Goal: Task Accomplishment & Management: Complete application form

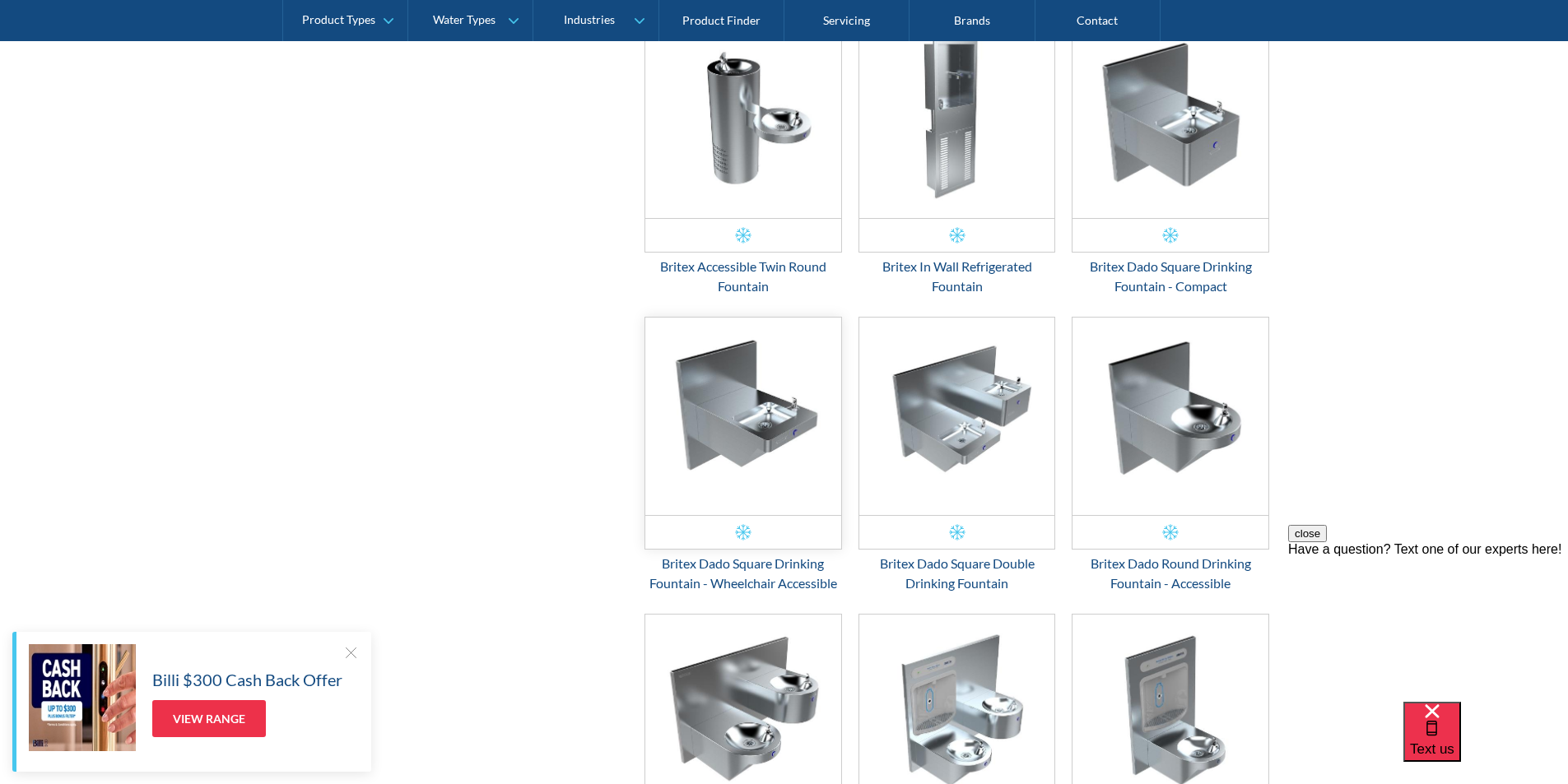
scroll to position [2058, 0]
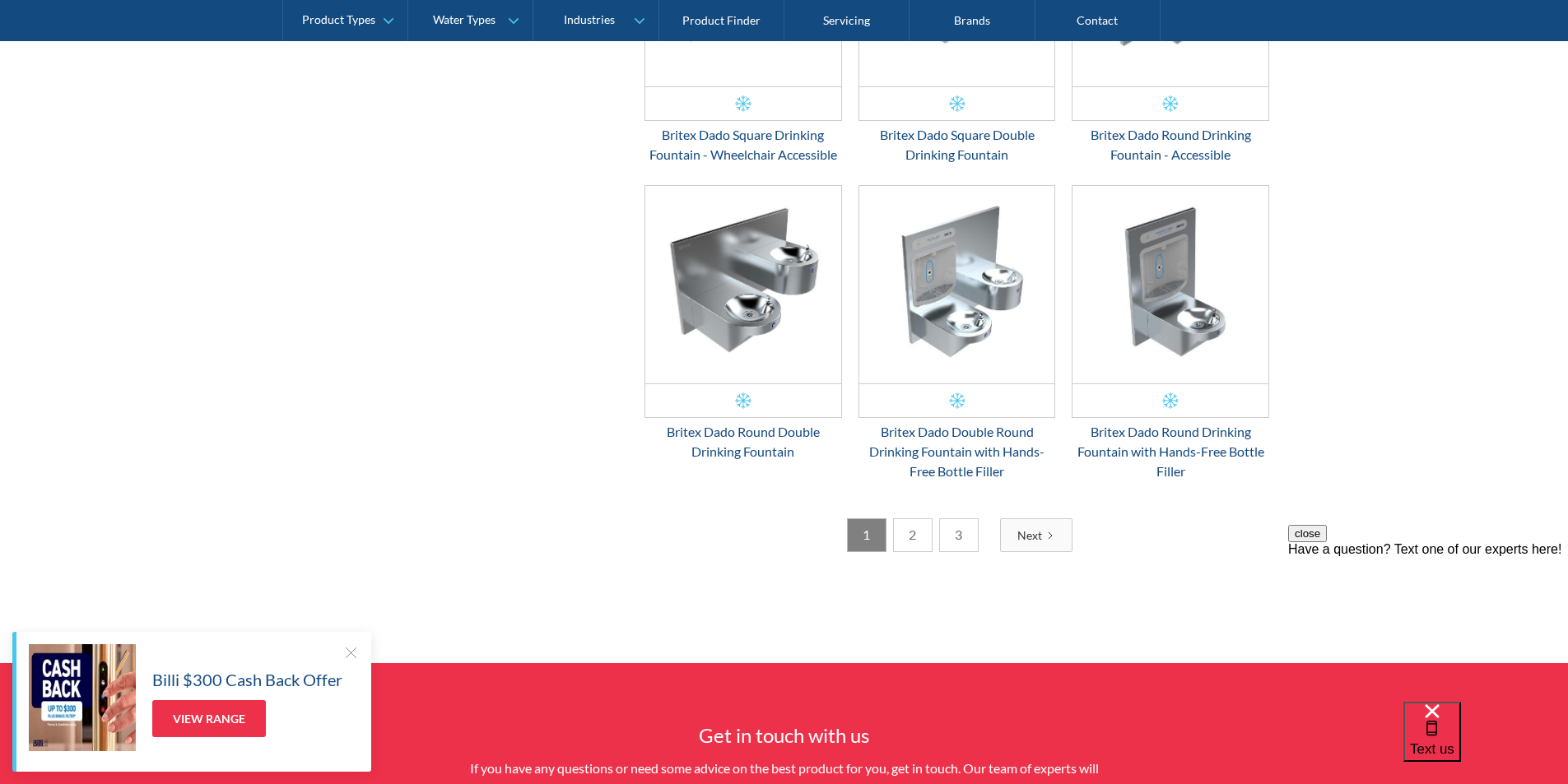
click at [909, 542] on link "2" at bounding box center [912, 535] width 40 height 34
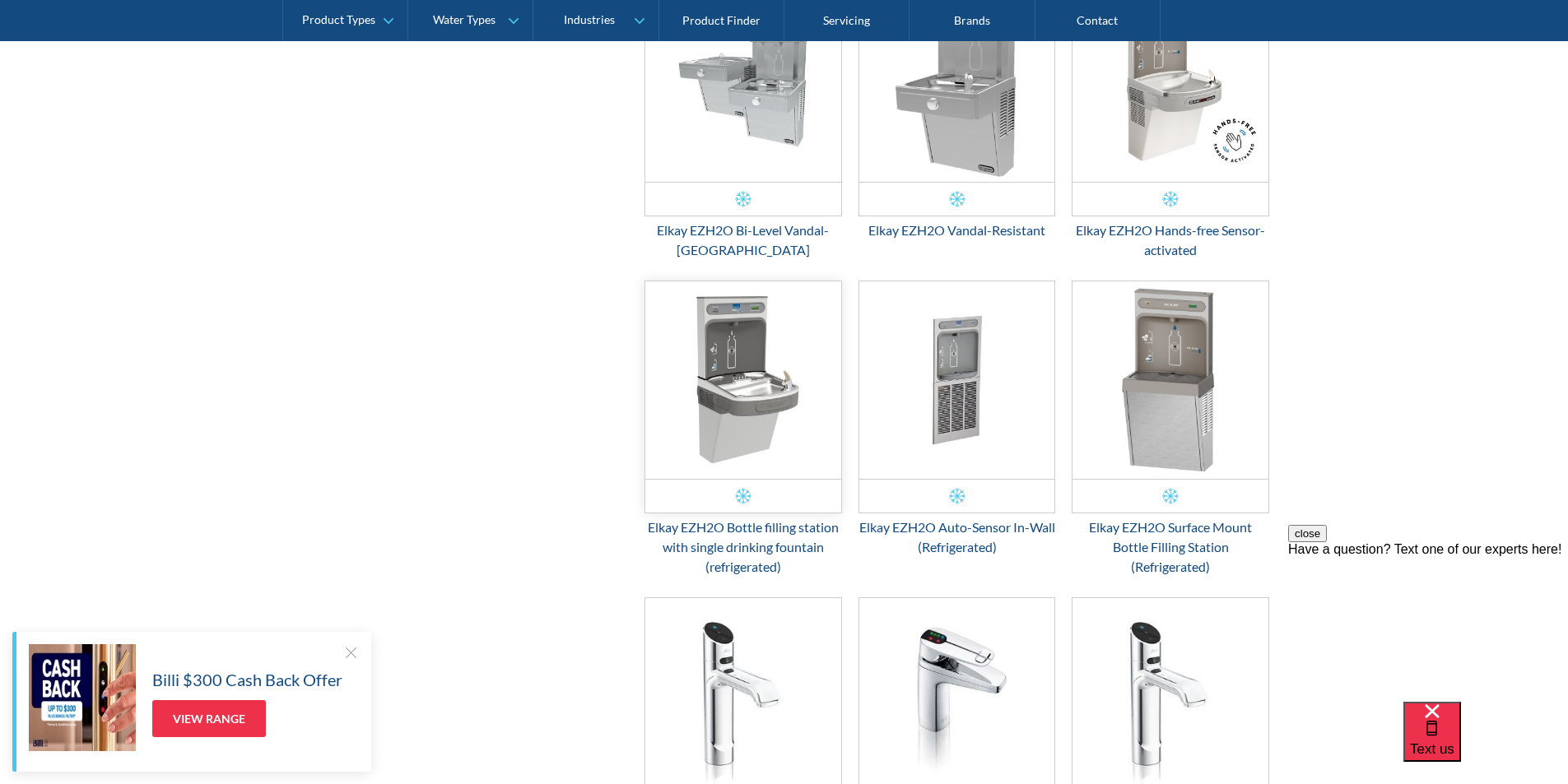
scroll to position [2276, 0]
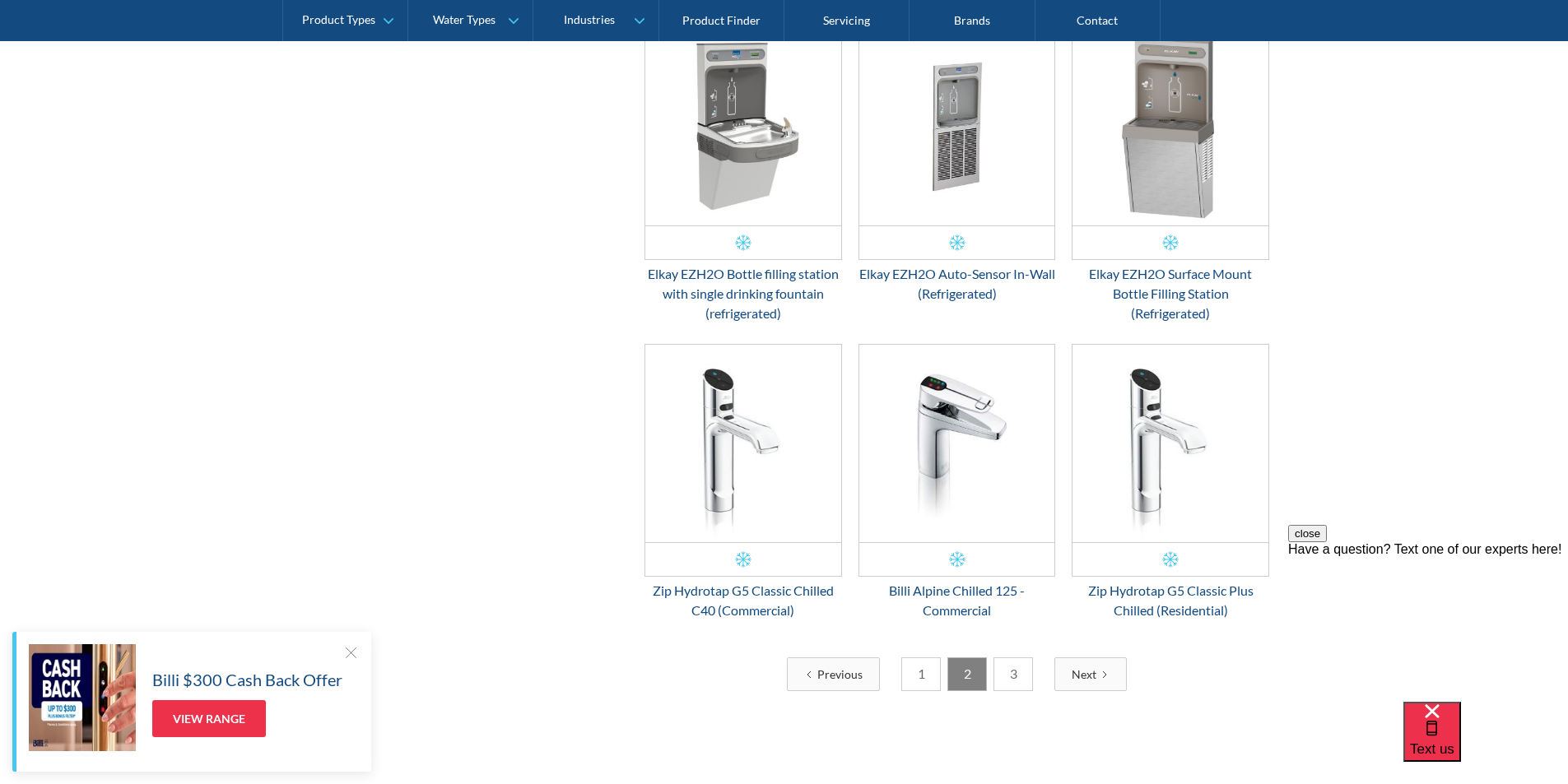
click at [1024, 676] on link "3" at bounding box center [1013, 674] width 40 height 34
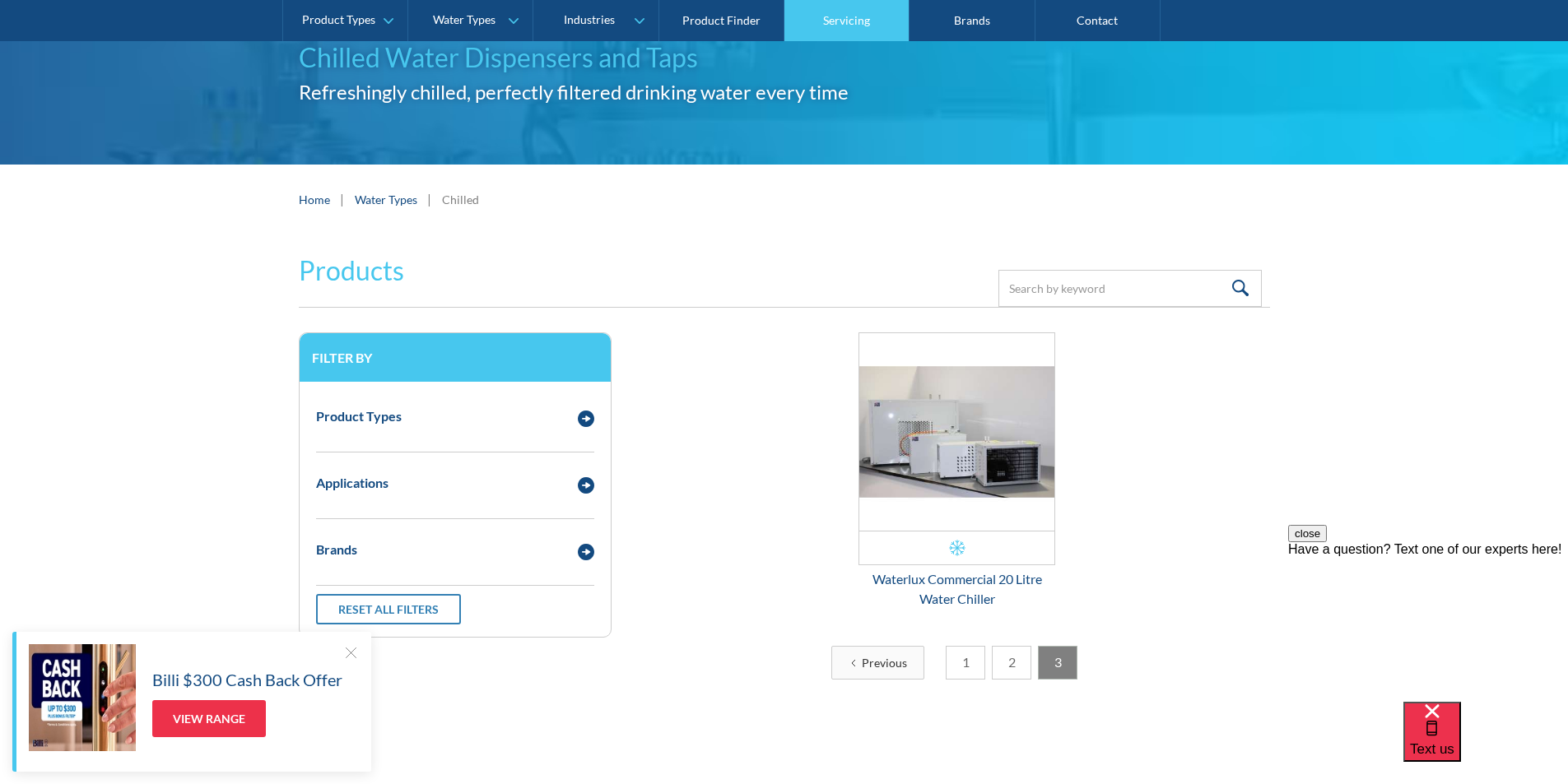
scroll to position [136, 0]
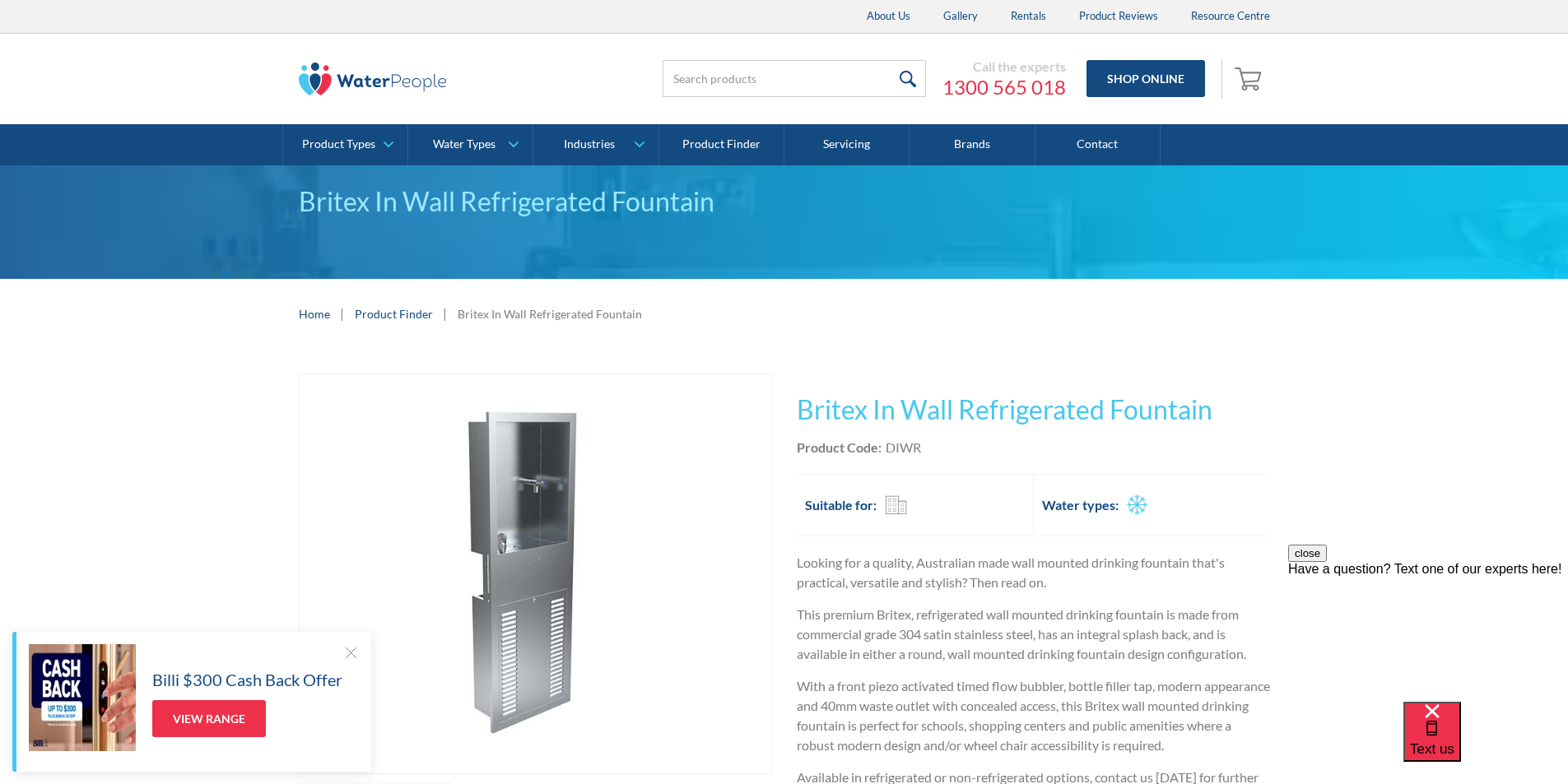
click at [546, 500] on img "open lightbox" at bounding box center [535, 574] width 399 height 399
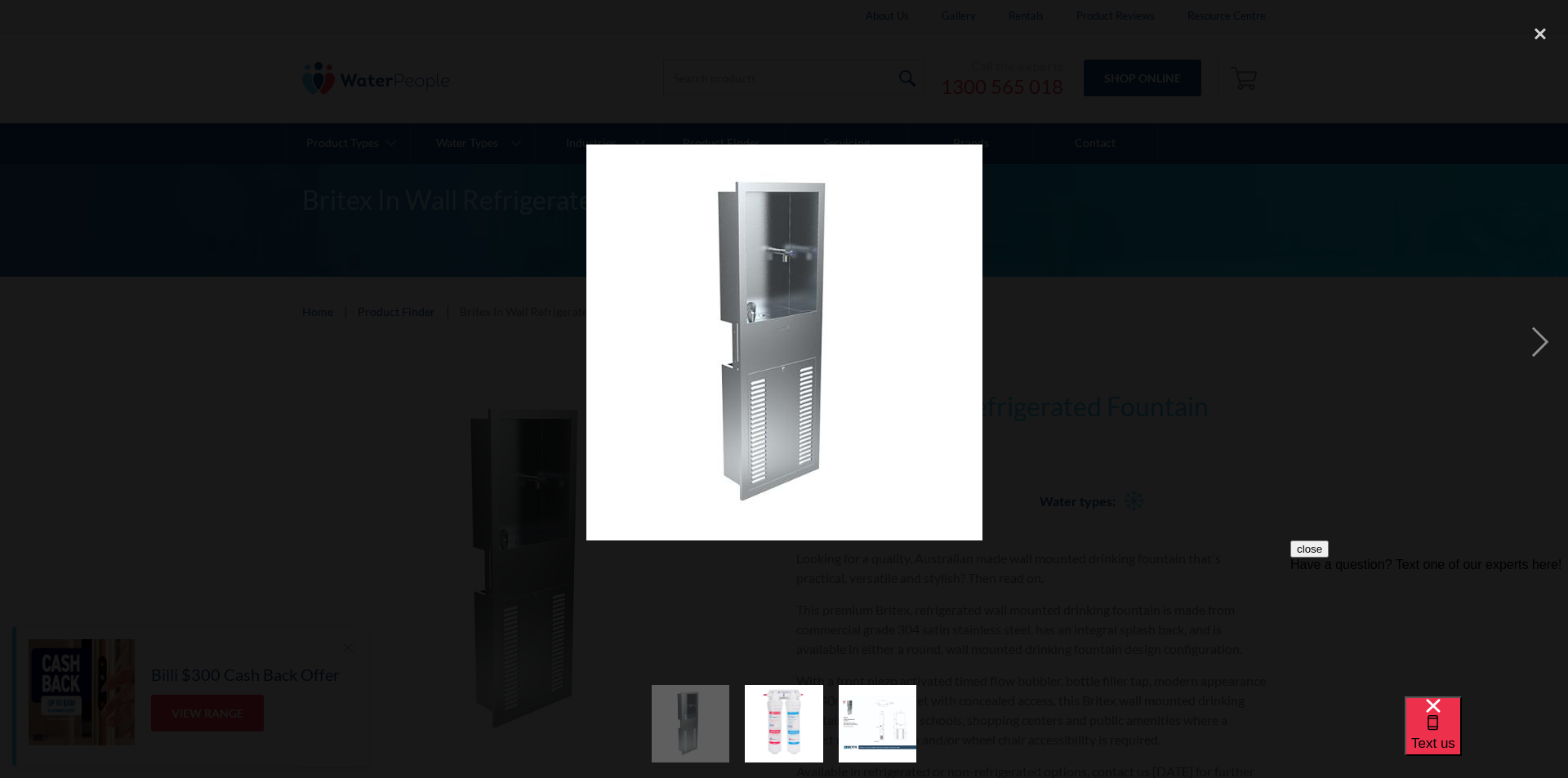
click at [1120, 336] on div at bounding box center [784, 342] width 1568 height 654
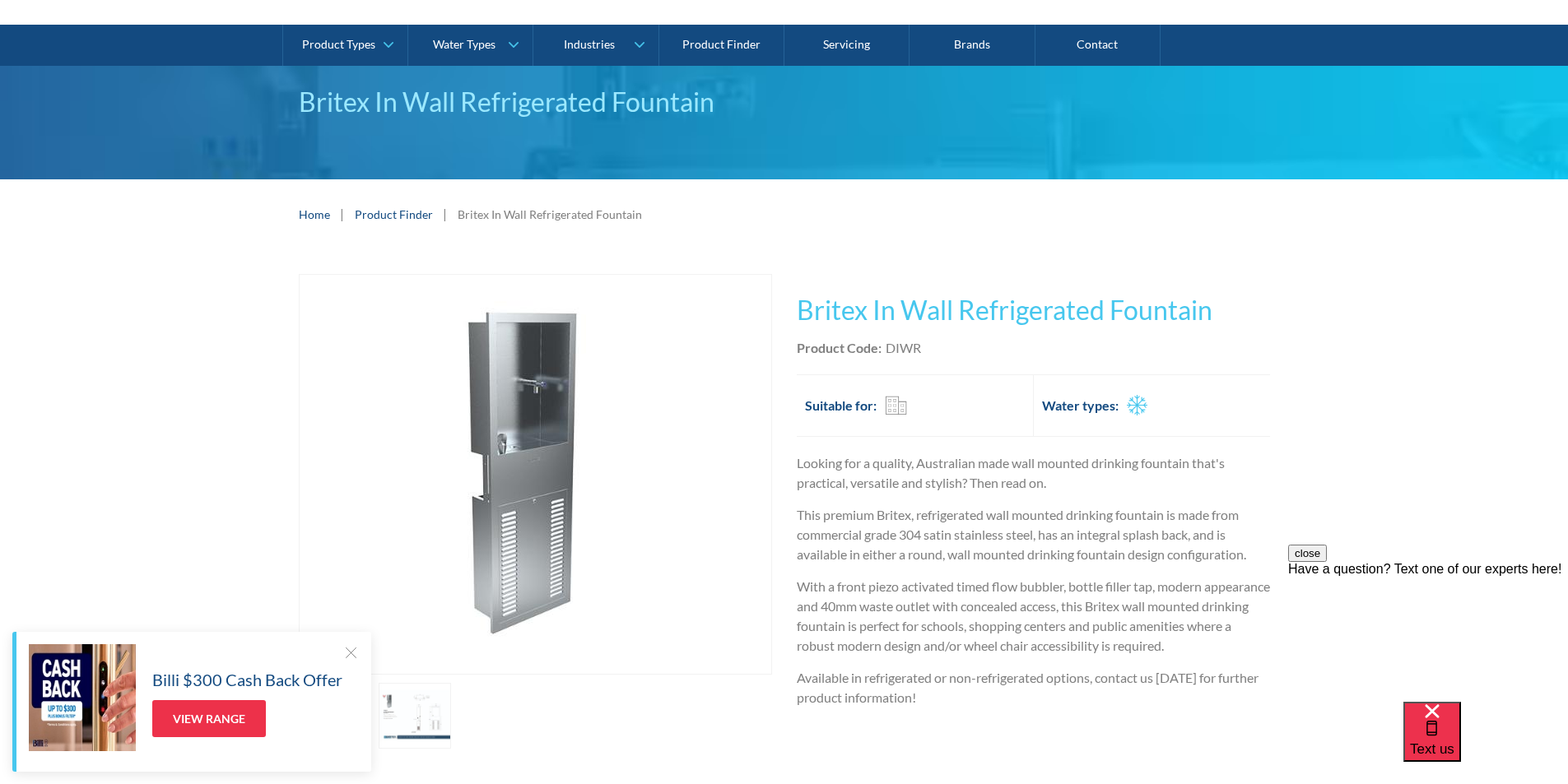
scroll to position [247, 0]
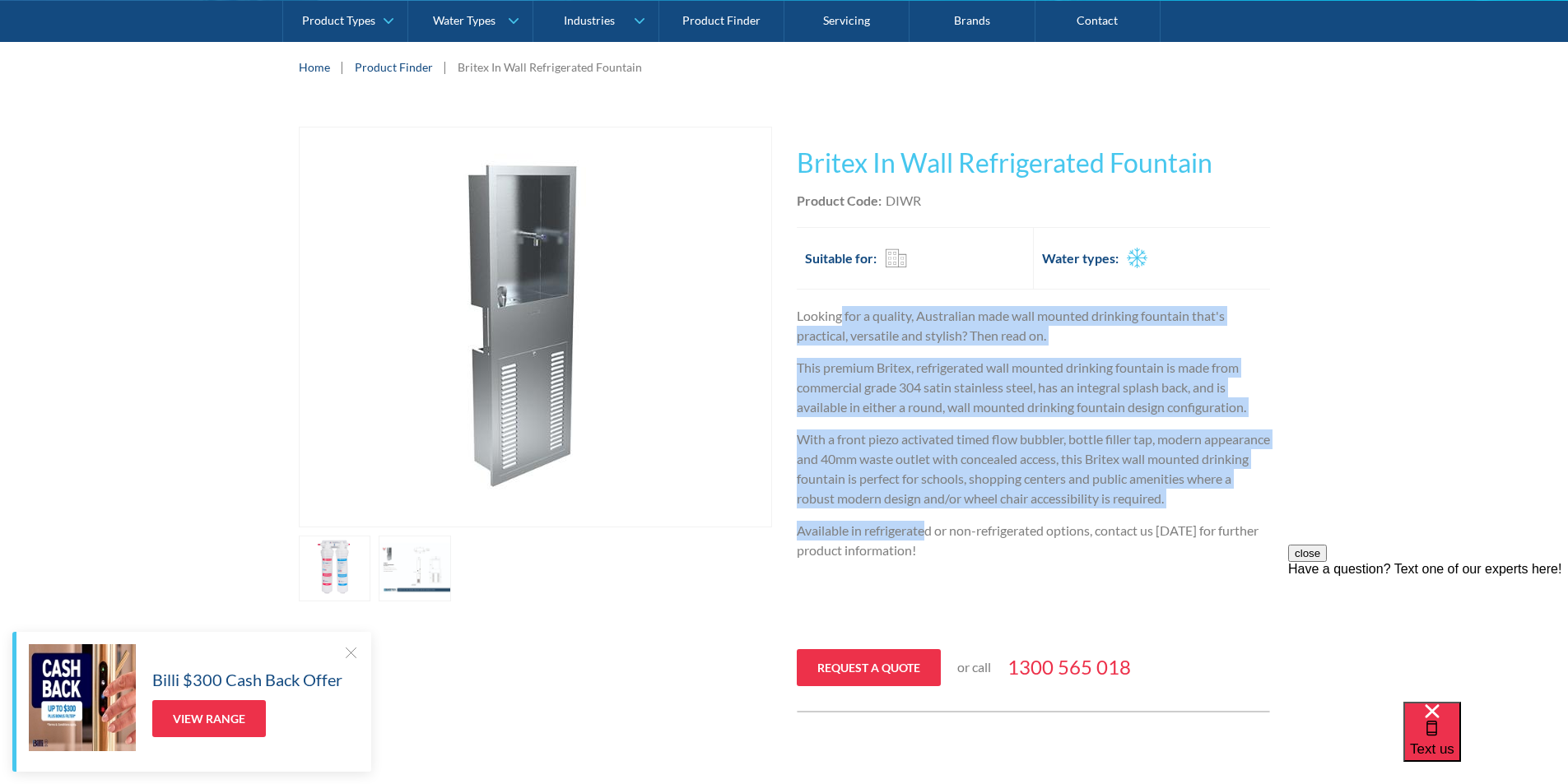
drag, startPoint x: 840, startPoint y: 310, endPoint x: 927, endPoint y: 544, distance: 249.6
click at [927, 544] on div "Looking for a quality, Australian made wall mounted drinking fountain that's pr…" at bounding box center [1033, 471] width 473 height 331
click at [927, 544] on p "Available in refrigerated or non-refrigerated options, contact us today for fur…" at bounding box center [1033, 541] width 473 height 40
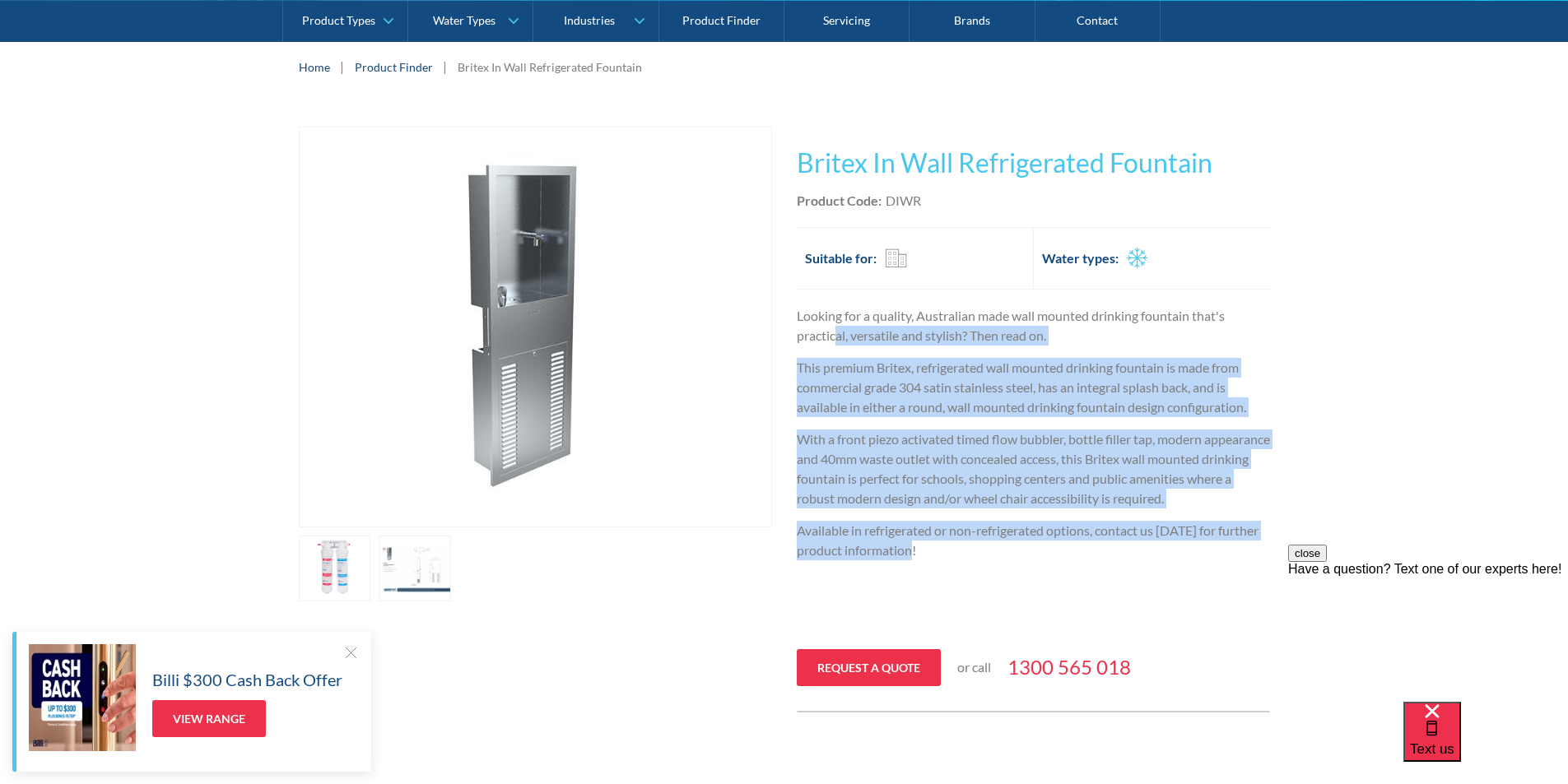
drag, startPoint x: 929, startPoint y: 570, endPoint x: 836, endPoint y: 327, distance: 260.2
click at [836, 327] on div "Looking for a quality, Australian made wall mounted drinking fountain that's pr…" at bounding box center [1033, 471] width 473 height 331
click at [836, 327] on p "Looking for a quality, Australian made wall mounted drinking fountain that's pr…" at bounding box center [1033, 325] width 473 height 40
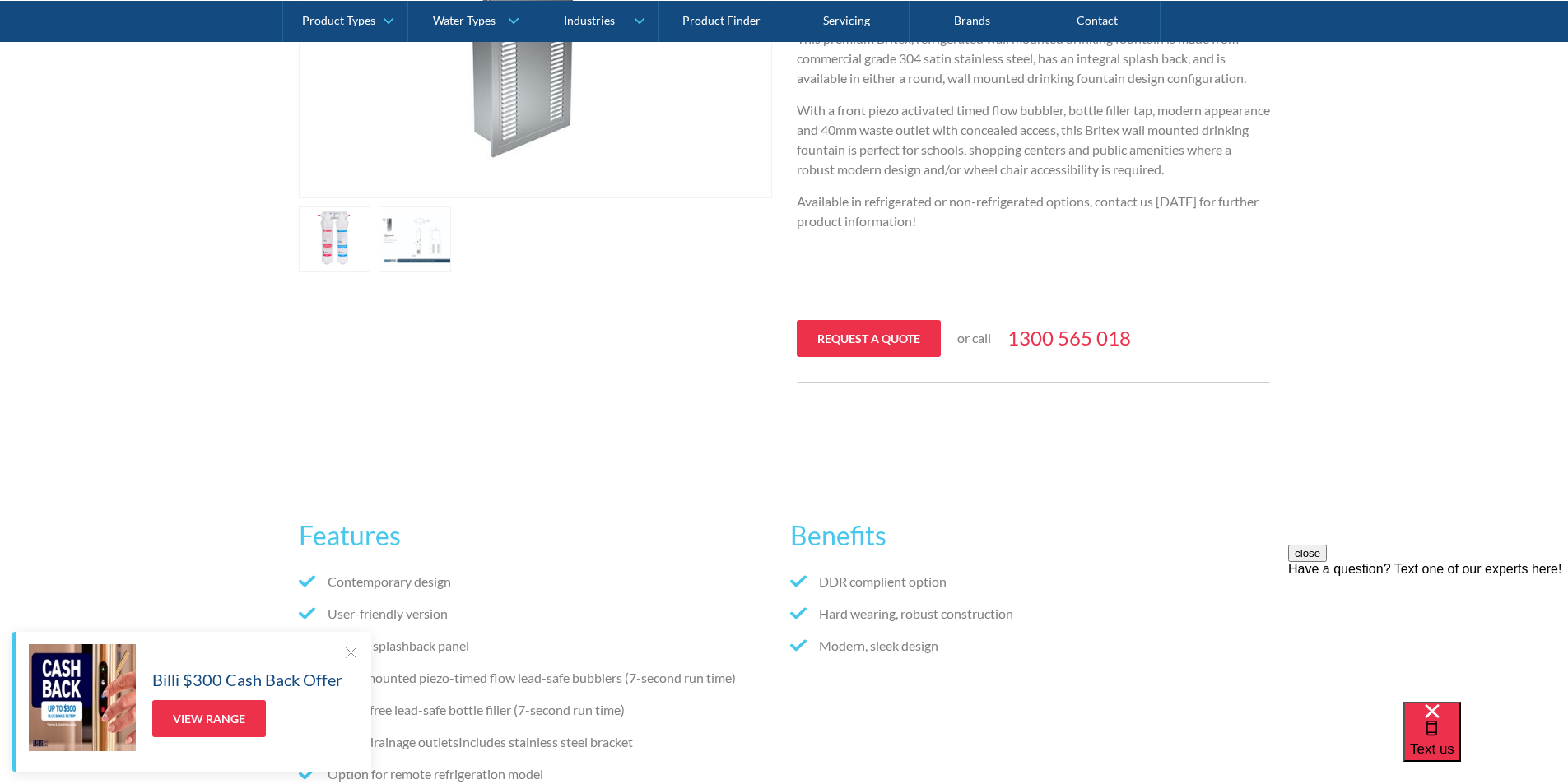
scroll to position [906, 0]
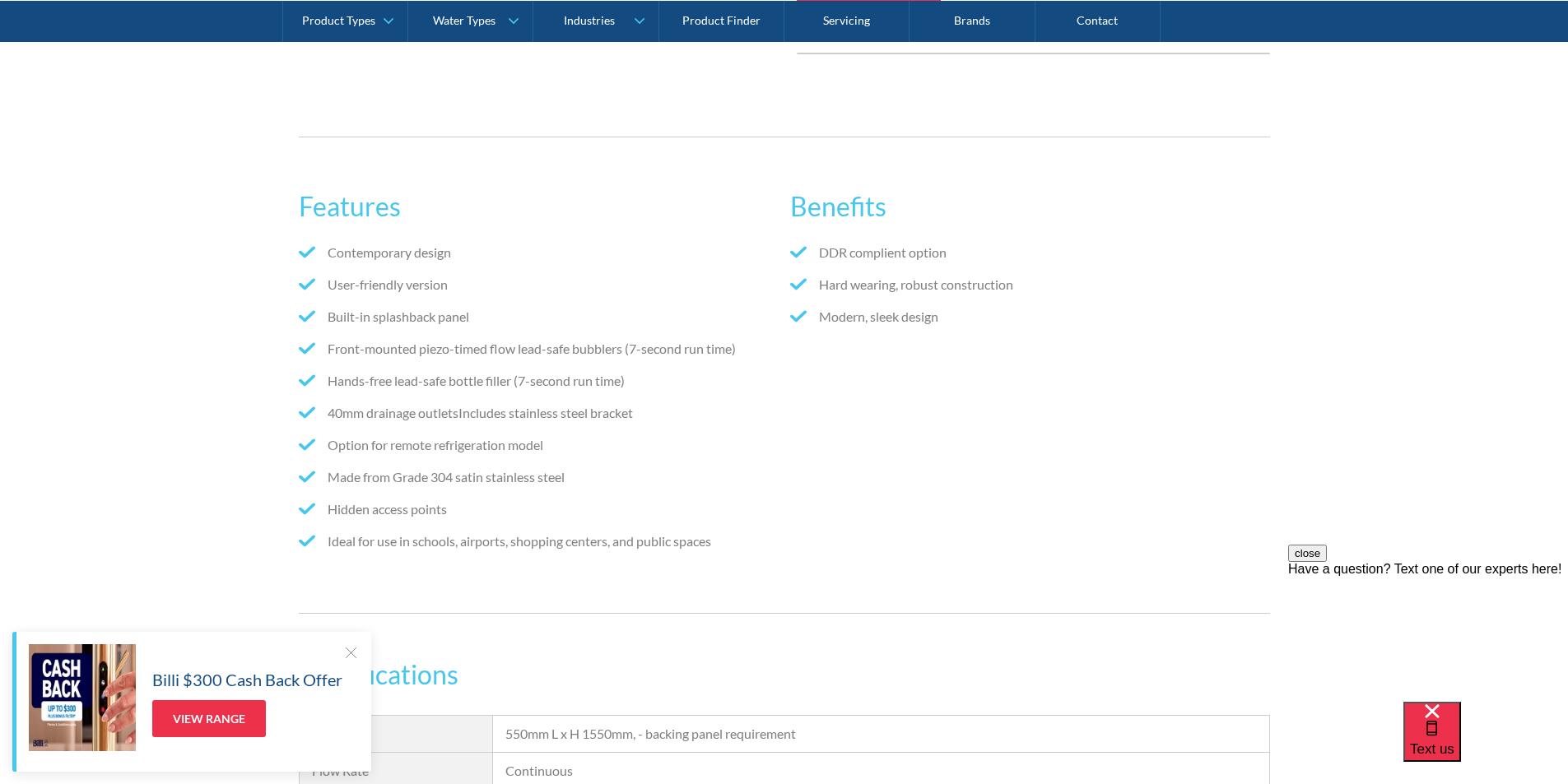
click at [353, 655] on div at bounding box center [350, 652] width 16 height 16
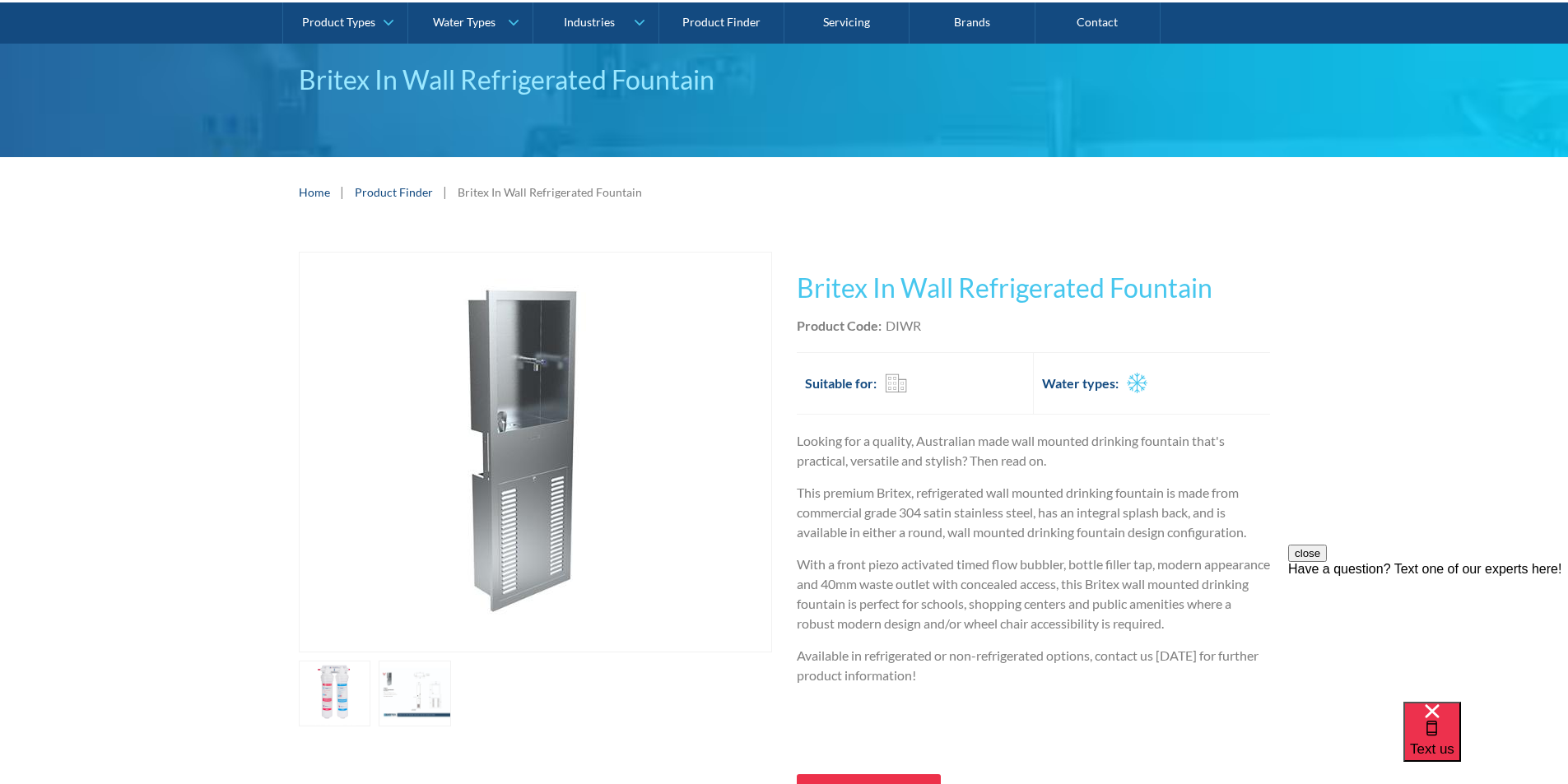
scroll to position [247, 0]
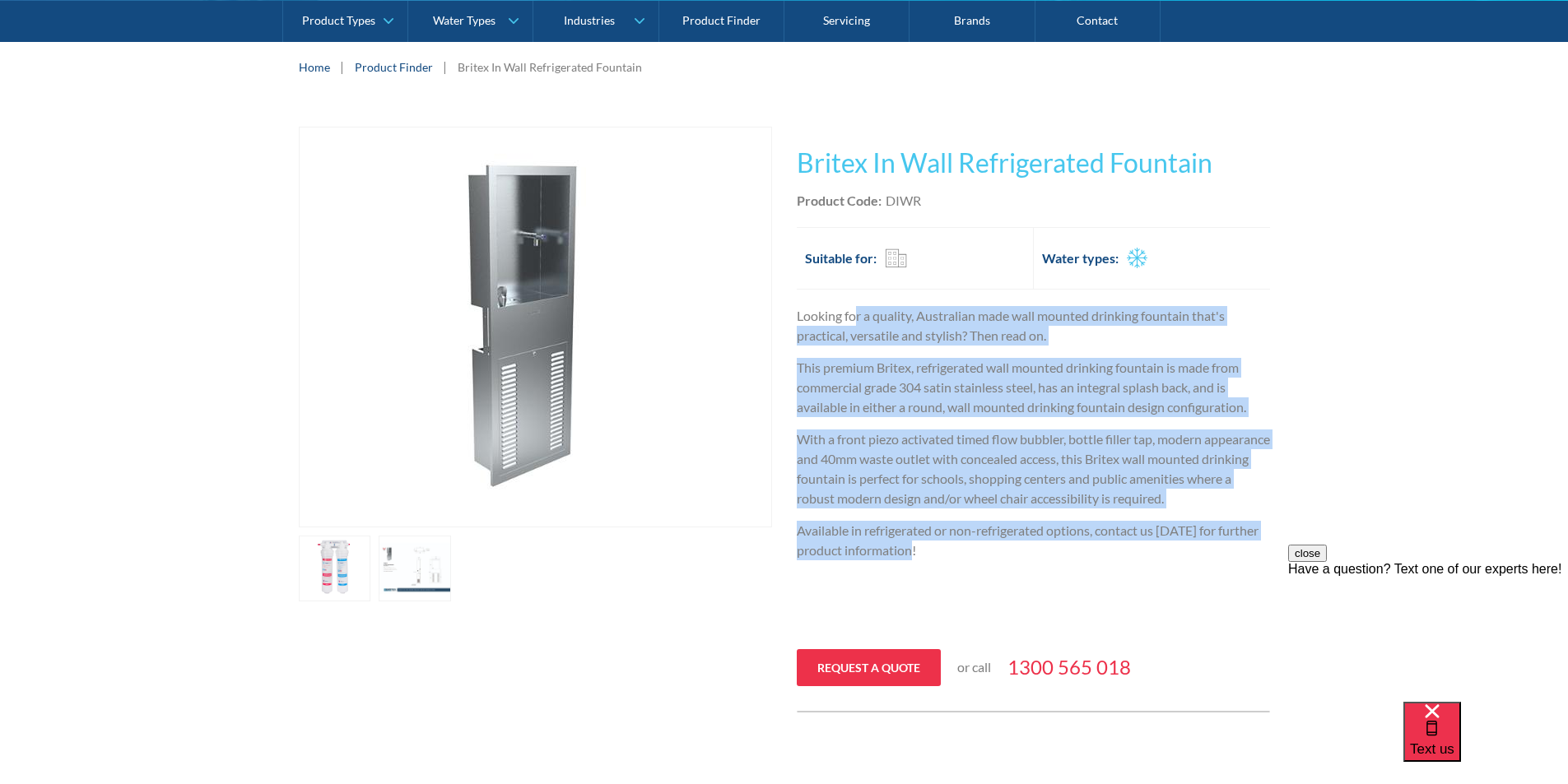
drag, startPoint x: 881, startPoint y: 336, endPoint x: 1018, endPoint y: 566, distance: 267.7
click at [1018, 566] on div "Looking for a quality, Australian made wall mounted drinking fountain that's pr…" at bounding box center [1033, 471] width 473 height 331
click at [1018, 561] on p "Available in refrigerated or non-refrigerated options, contact us today for fur…" at bounding box center [1033, 541] width 473 height 40
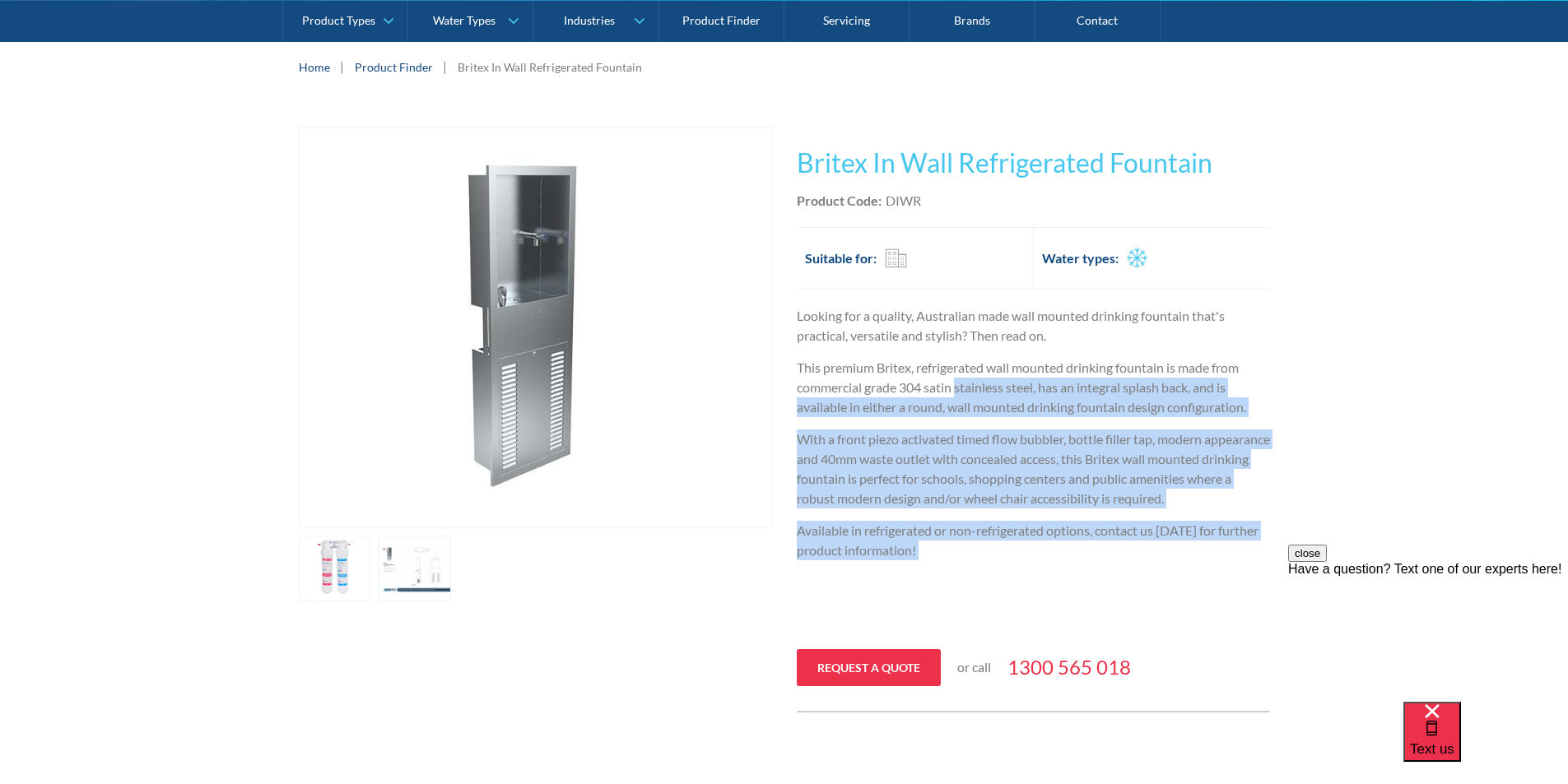
drag, startPoint x: 1018, startPoint y: 566, endPoint x: 979, endPoint y: 384, distance: 186.1
click at [979, 384] on div "Looking for a quality, Australian made wall mounted drinking fountain that's pr…" at bounding box center [1033, 471] width 473 height 331
click at [979, 384] on p "This premium Britex, refrigerated wall mounted drinking fountain is made from c…" at bounding box center [1033, 387] width 473 height 59
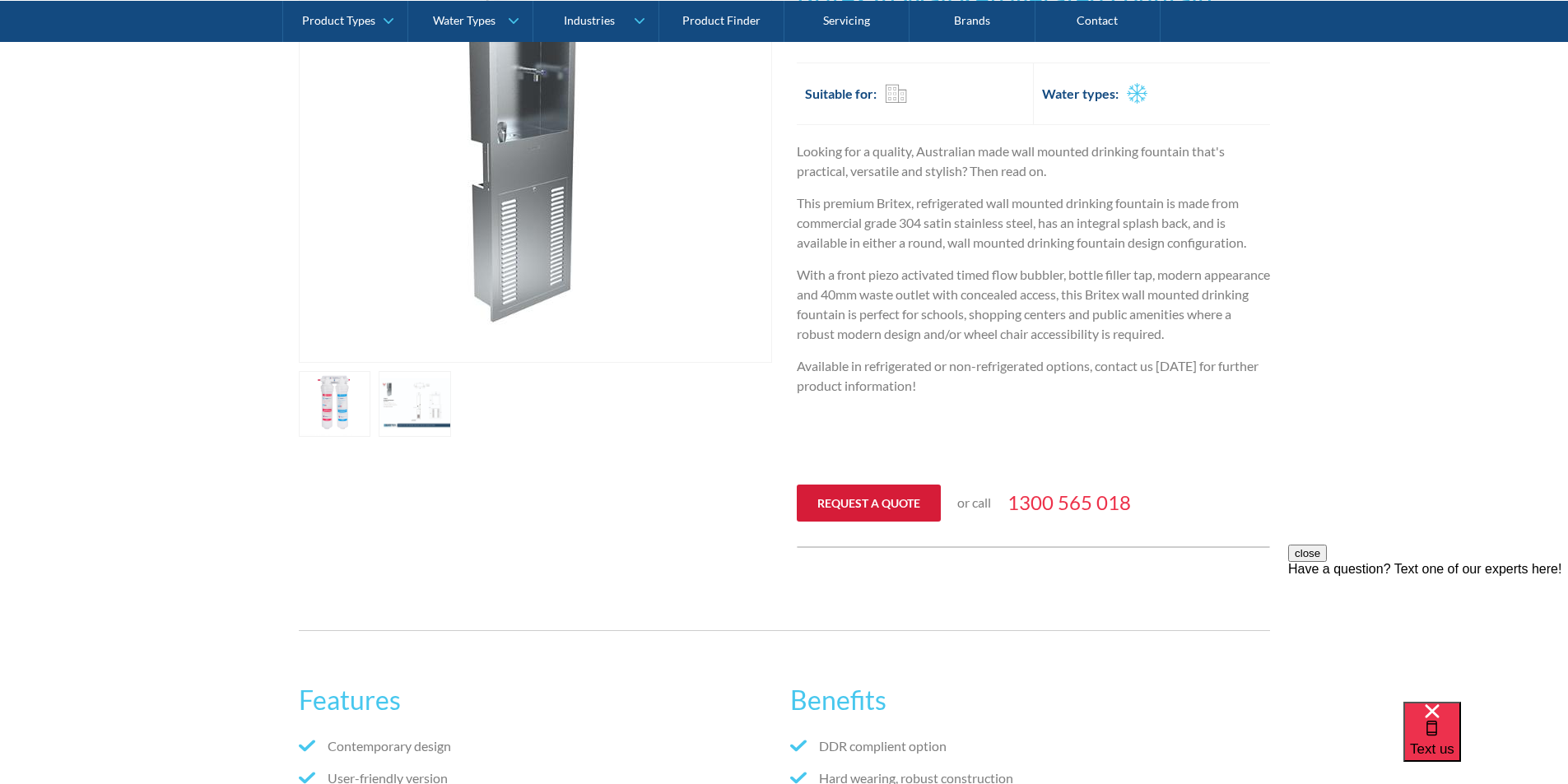
click at [879, 521] on link "Request a quote" at bounding box center [868, 503] width 144 height 37
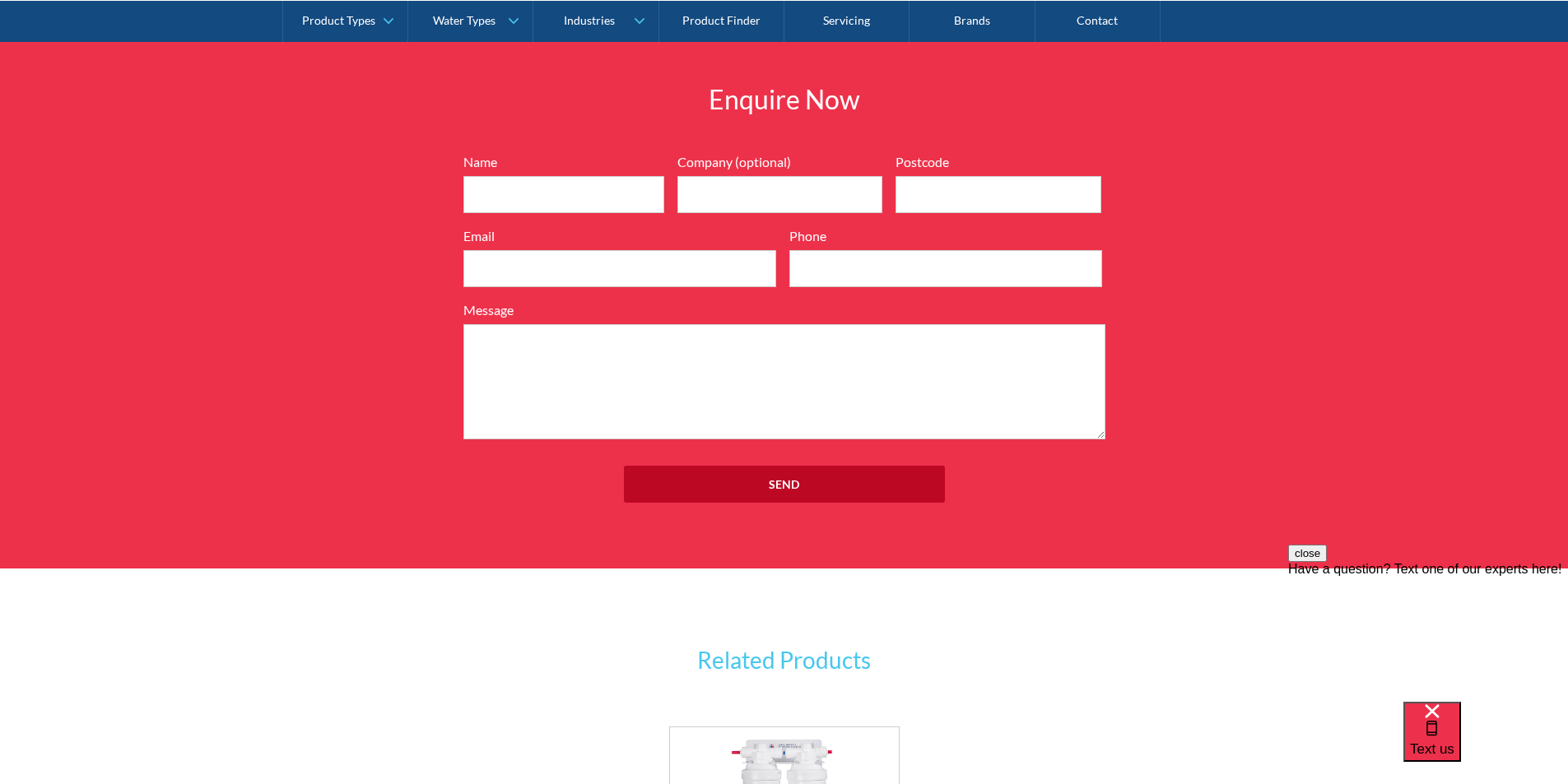
scroll to position [1806, 0]
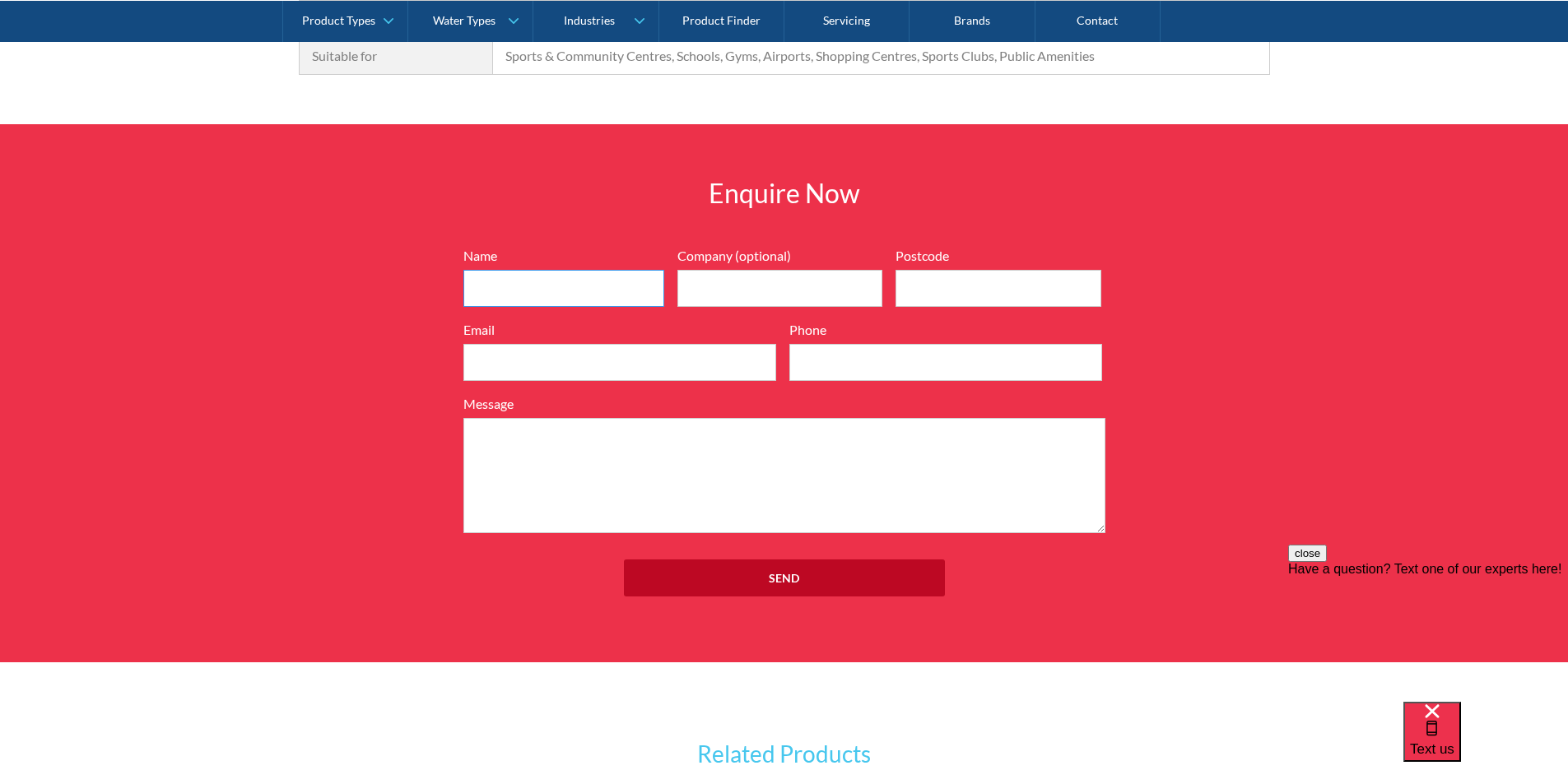
click at [597, 303] on input "Name" at bounding box center [564, 289] width 201 height 37
type input "SAM CHMIELARSKI"
type input "4133"
type input "samino92@hotmail.com"
type input "0403560855"
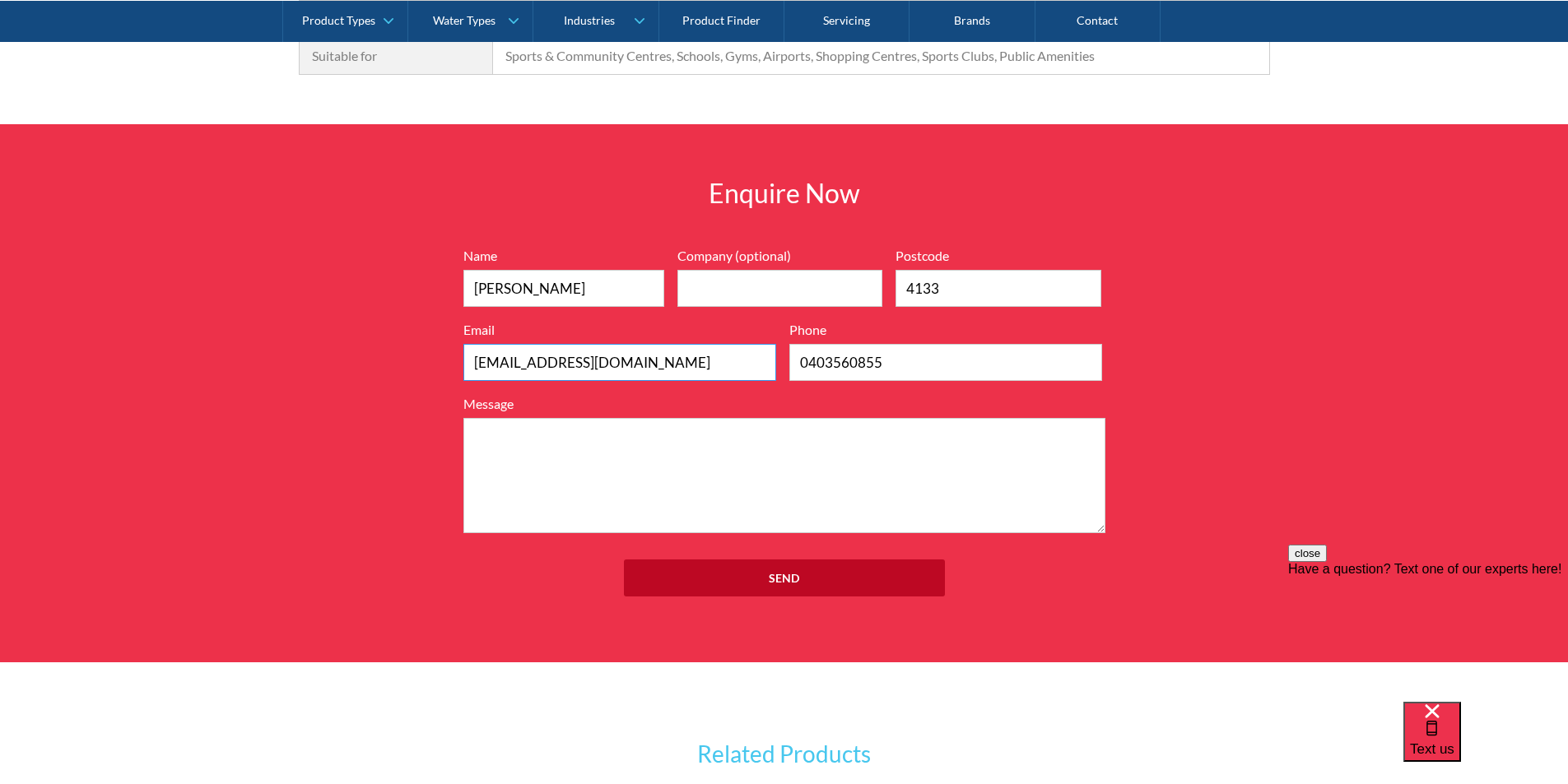
drag, startPoint x: 667, startPoint y: 392, endPoint x: 707, endPoint y: 389, distance: 40.1
click at [707, 381] on input "samino92@hotmail.com" at bounding box center [620, 362] width 313 height 37
drag, startPoint x: 795, startPoint y: 527, endPoint x: 798, endPoint y: 502, distance: 25.2
click at [795, 526] on textarea "Message" at bounding box center [784, 475] width 642 height 115
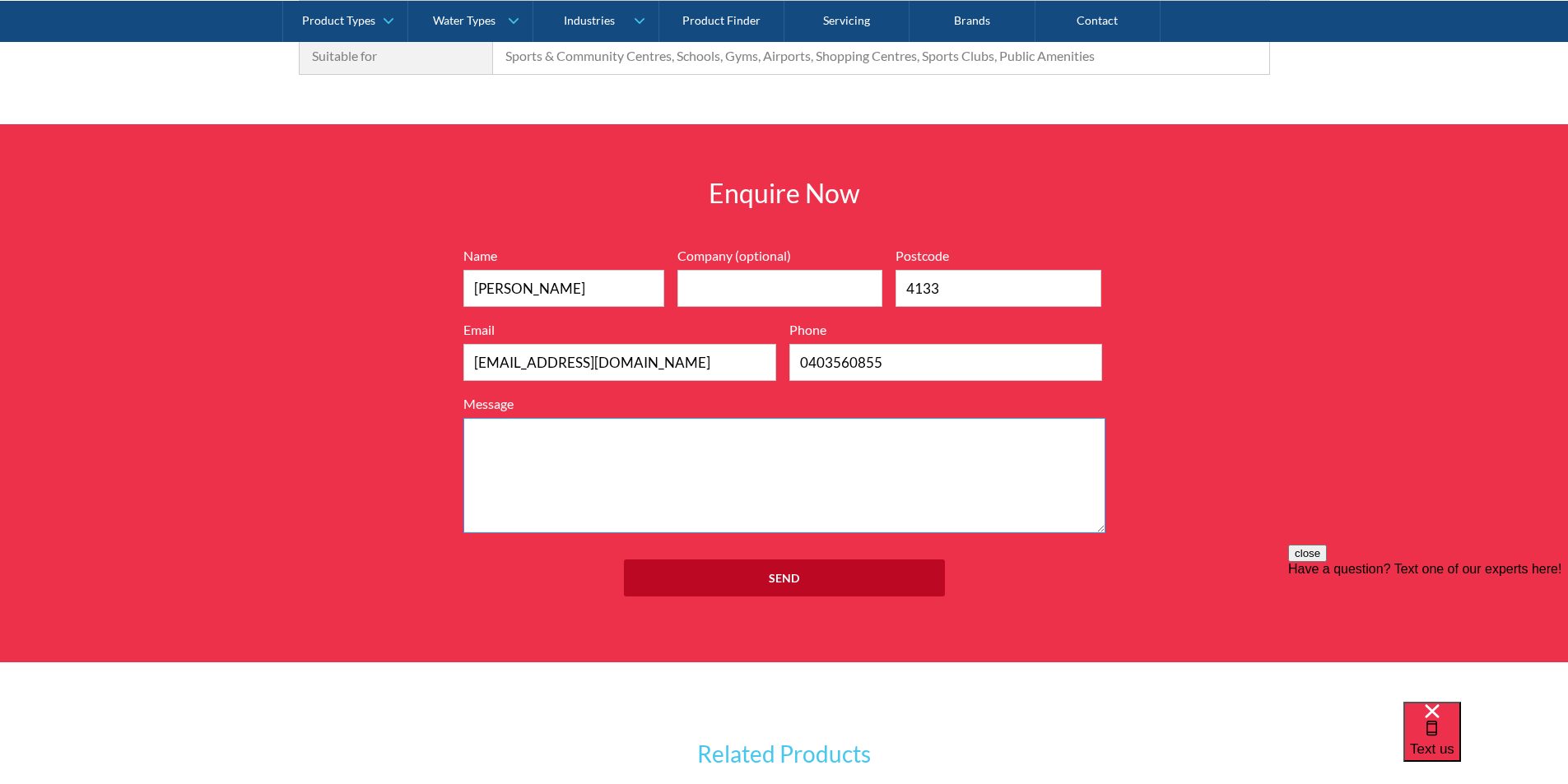
click at [760, 495] on textarea "Message" at bounding box center [784, 475] width 642 height 115
drag, startPoint x: 758, startPoint y: 392, endPoint x: 728, endPoint y: 392, distance: 30.0
click at [728, 392] on div "Name SAM CHMIELARSKI Company (optional) Postcode 4133 Email samino92@hotmail.co…" at bounding box center [784, 390] width 658 height 288
click at [774, 488] on textarea "Message" at bounding box center [784, 475] width 642 height 115
click at [680, 468] on textarea "Message" at bounding box center [784, 475] width 642 height 115
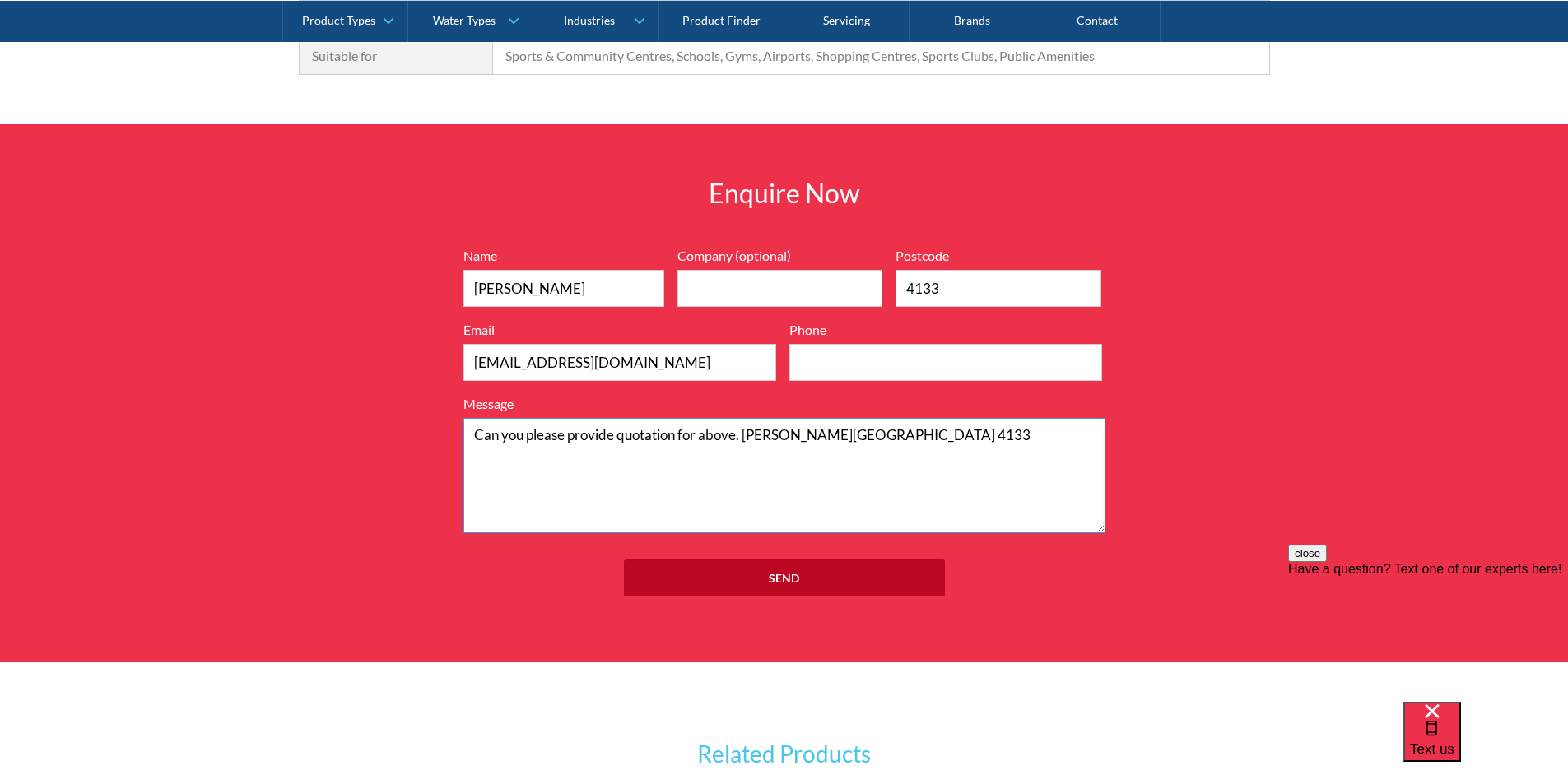
click at [738, 454] on textarea "Can you please provide quotation for above. Chambers Flat QLD 4133" at bounding box center [784, 475] width 642 height 115
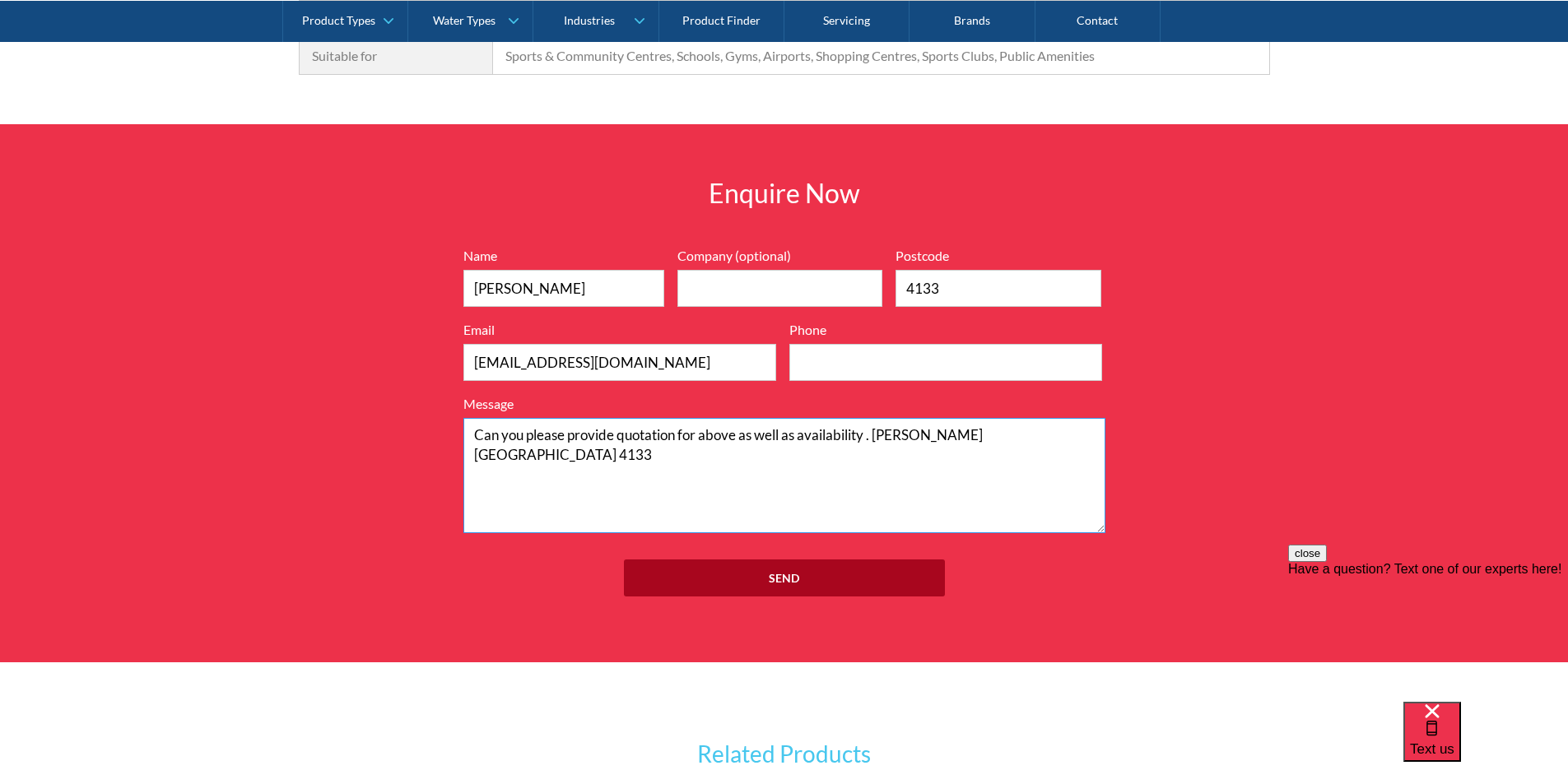
type textarea "Can you please provide quotation for above as well as availability . Chambers F…"
click at [796, 586] on input "Send" at bounding box center [784, 578] width 321 height 37
click at [830, 381] on input "Phone" at bounding box center [946, 362] width 313 height 37
type input "3477 9978"
drag, startPoint x: 363, startPoint y: 389, endPoint x: 354, endPoint y: 393, distance: 9.8
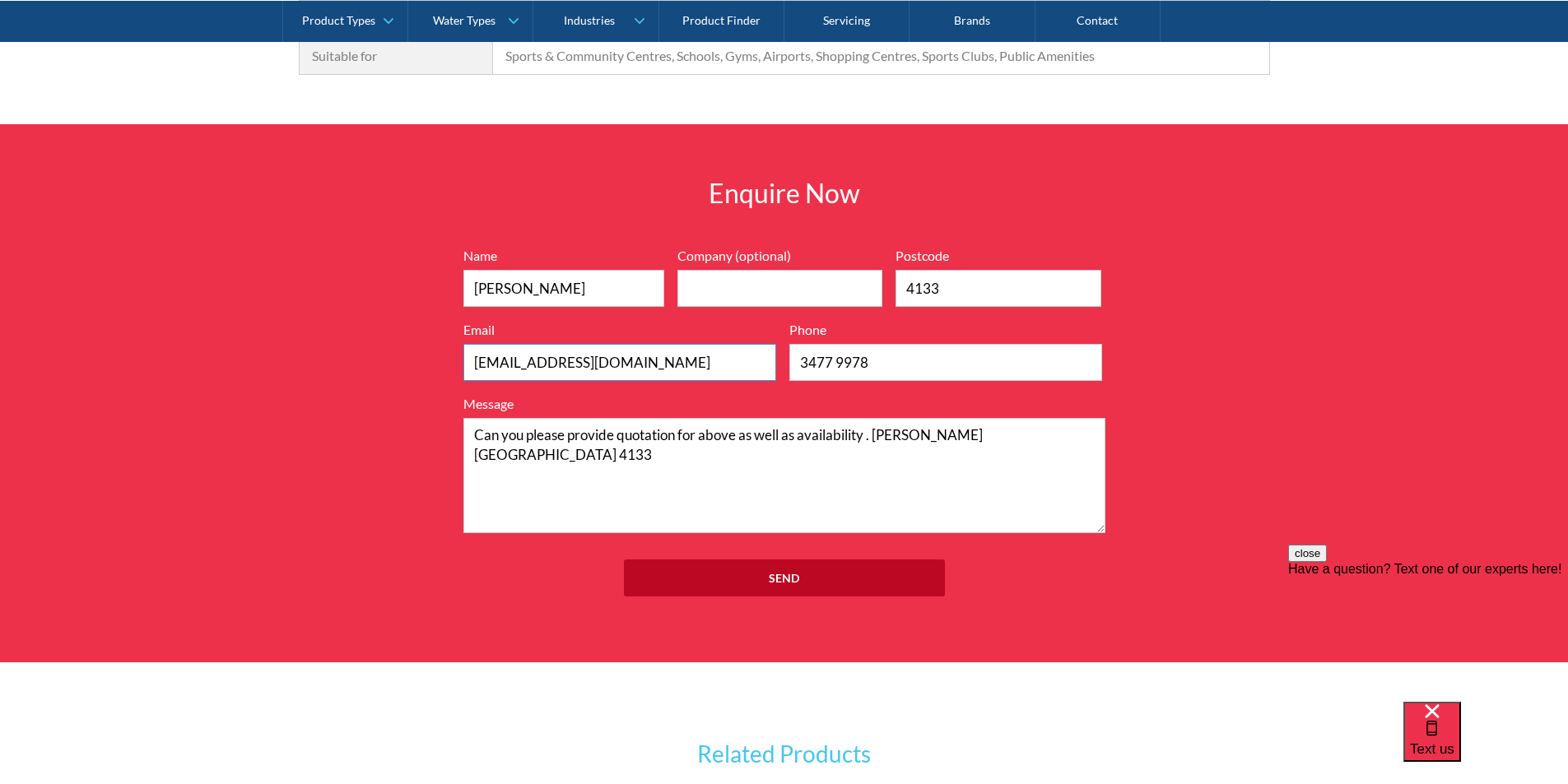
click at [354, 393] on div "Enquire Now 7199ebfc89469718eadd6f0c0345ca51cae17984353ea86a4a584a90323ec471d39…" at bounding box center [784, 394] width 1568 height 539
type input "sam@draindefenders.com.au"
click at [750, 597] on input "Send" at bounding box center [784, 578] width 321 height 37
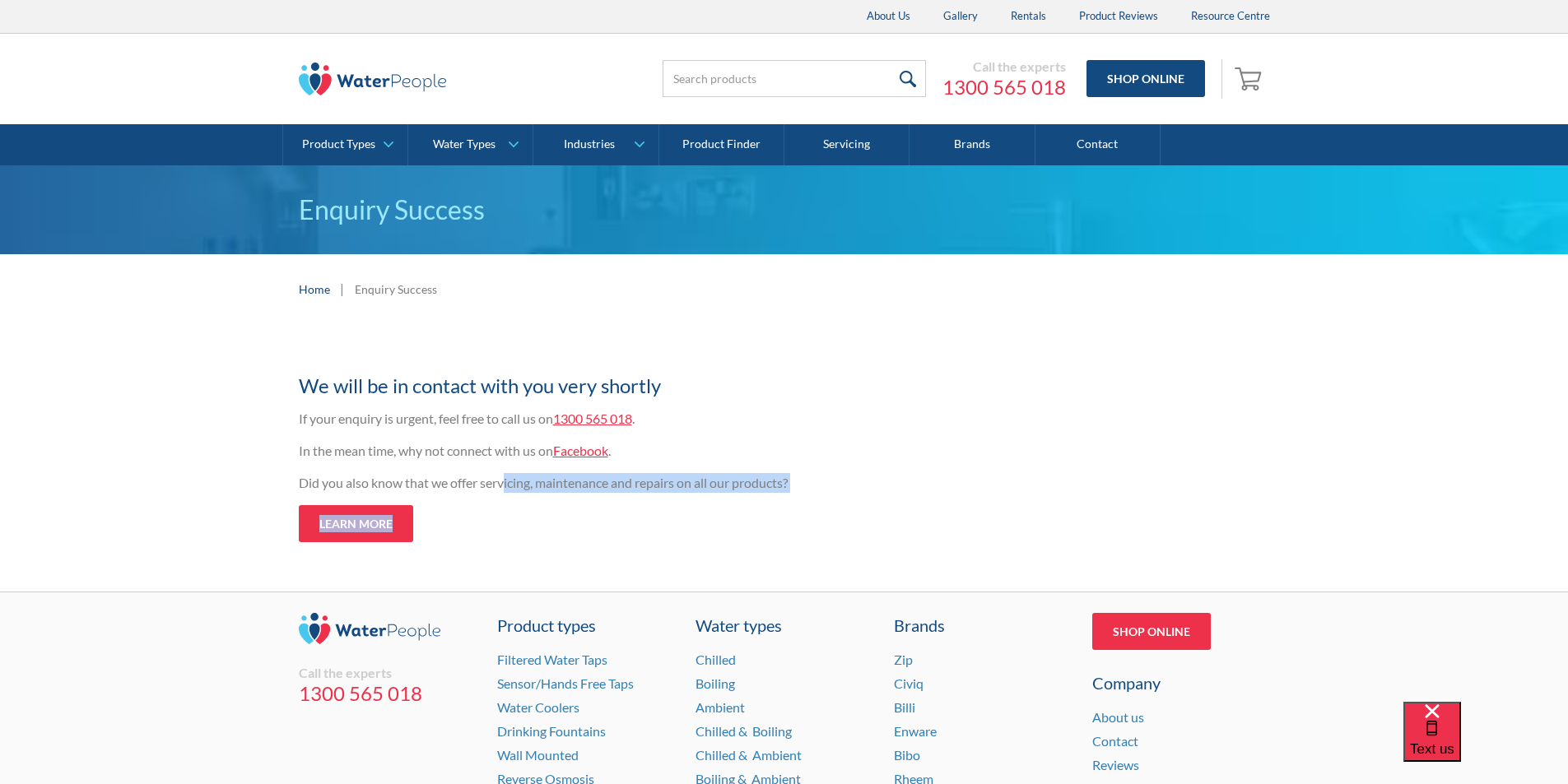
drag, startPoint x: 504, startPoint y: 474, endPoint x: 826, endPoint y: 507, distance: 323.7
click at [826, 507] on div "Thank you for your enquiry We will be in contact with you very shortly If your …" at bounding box center [619, 441] width 642 height 202
